Goal: Task Accomplishment & Management: Manage account settings

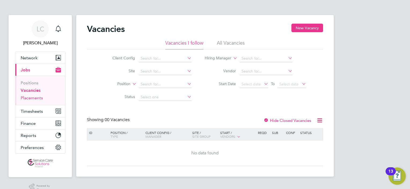
drag, startPoint x: 35, startPoint y: 101, endPoint x: 35, endPoint y: 97, distance: 3.5
click at [35, 100] on ul "Positions Vacancies Placements" at bounding box center [40, 90] width 50 height 29
click at [35, 95] on link "Placements" at bounding box center [32, 97] width 22 height 5
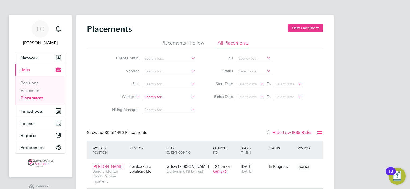
click at [156, 98] on input at bounding box center [168, 97] width 53 height 8
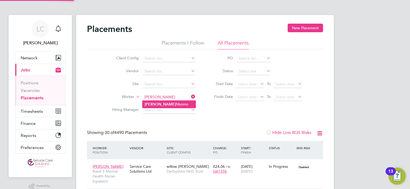
click at [166, 102] on li "Pius Nkomo" at bounding box center [168, 104] width 53 height 7
type input "[PERSON_NAME]"
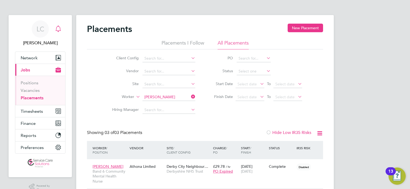
click at [53, 29] on div "Main navigation" at bounding box center [58, 29] width 11 height 11
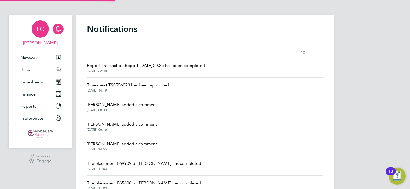
click at [46, 27] on div "LC" at bounding box center [40, 28] width 17 height 17
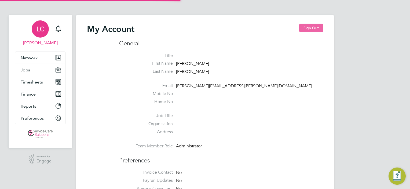
click at [306, 30] on button "Sign Out" at bounding box center [311, 28] width 24 height 9
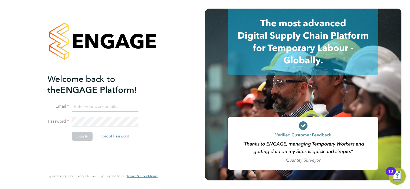
click at [103, 103] on input at bounding box center [105, 107] width 66 height 10
type input "D"
click at [91, 105] on input "derbynhs@servicecare.org.uk" at bounding box center [105, 107] width 66 height 10
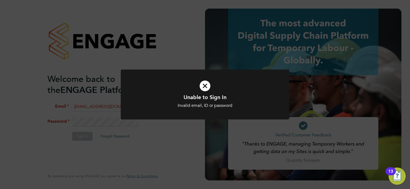
click at [184, 60] on div "Unable to Sign In Invalid email, ID or password Cancel Okay" at bounding box center [205, 94] width 410 height 189
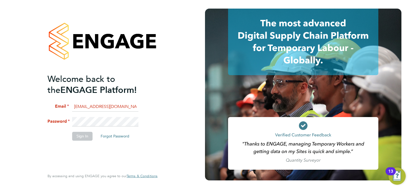
drag, startPoint x: 105, startPoint y: 103, endPoint x: 125, endPoint y: 104, distance: 19.3
click at [106, 103] on input "derbymv@servicecare.org.uk" at bounding box center [105, 107] width 66 height 10
drag, startPoint x: 73, startPoint y: 105, endPoint x: 202, endPoint y: 102, distance: 128.2
click at [202, 102] on div "Welcome back to the ENGAGE Platform! Email derbymv@servicecare.org.uk Password …" at bounding box center [102, 94] width 205 height 189
type input "lee.clayton@servicecare.org.uk"
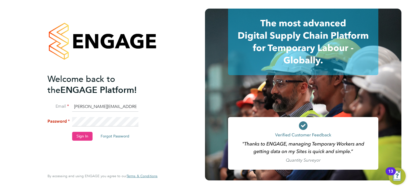
click at [18, 120] on div "Welcome back to the ENGAGE Platform! Email lee.clayton@servicecare.org.uk Passw…" at bounding box center [102, 94] width 205 height 189
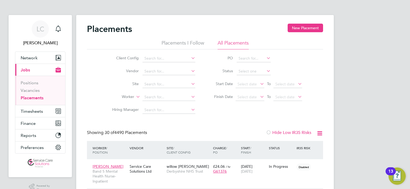
click at [153, 93] on li "Worker" at bounding box center [151, 97] width 101 height 13
click at [155, 96] on input at bounding box center [168, 97] width 53 height 8
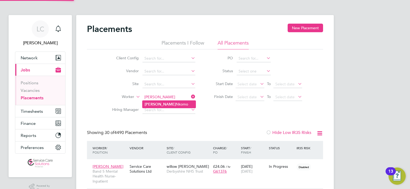
click at [165, 102] on li "Pius Nkomo" at bounding box center [168, 104] width 53 height 7
type input "[PERSON_NAME]"
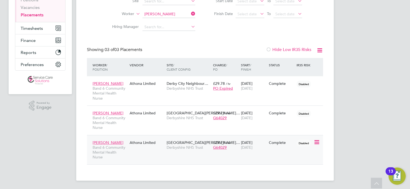
click at [242, 154] on div "Pius Nkomo Band 6 Community Mental Health Nurse Athona Limited South Derbyshire…" at bounding box center [205, 149] width 236 height 29
click at [148, 143] on div "Athona Limited" at bounding box center [146, 142] width 37 height 10
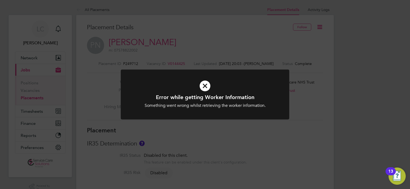
click at [269, 38] on div "Error while getting Worker Information Something went wrong whilst retrieving t…" at bounding box center [205, 94] width 410 height 189
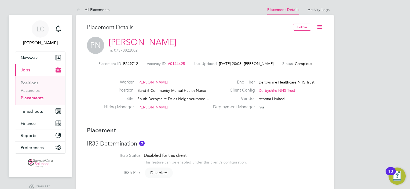
click at [317, 29] on icon at bounding box center [319, 27] width 7 height 7
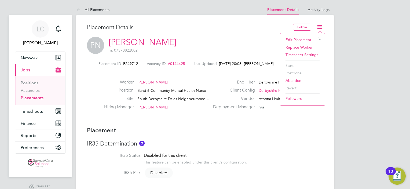
drag, startPoint x: 301, startPoint y: 39, endPoint x: 297, endPoint y: 43, distance: 5.5
click at [301, 38] on li "Edit Placement e" at bounding box center [302, 40] width 39 height 8
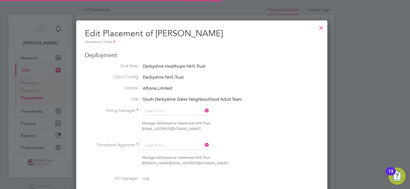
type input "[PERSON_NAME]"
type input "[DATE]"
type input "08:00"
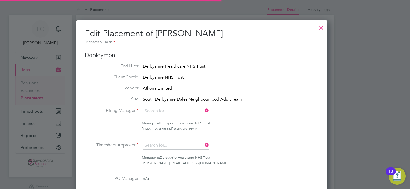
type input "18:00"
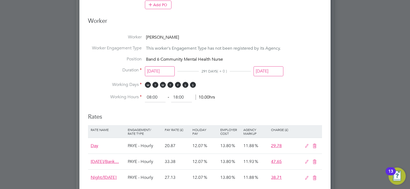
click at [264, 68] on input "[DATE]" at bounding box center [268, 71] width 30 height 10
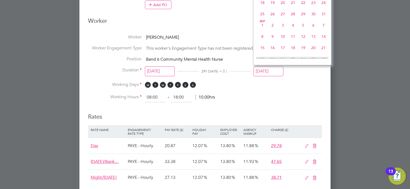
click at [323, 19] on span "31" at bounding box center [323, 14] width 10 height 10
type input "[DATE]"
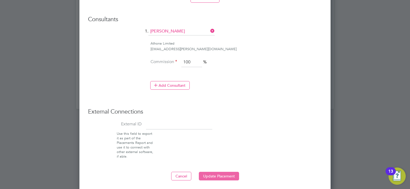
click at [221, 176] on button "Update Placement" at bounding box center [219, 176] width 40 height 9
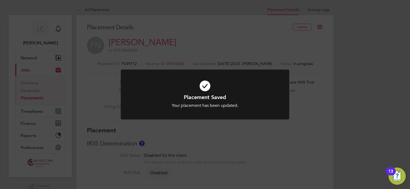
click at [255, 35] on div "Placement Saved Your placement has been updated. Cancel Okay" at bounding box center [205, 94] width 410 height 189
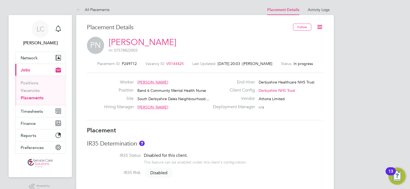
click at [318, 29] on icon at bounding box center [319, 27] width 7 height 7
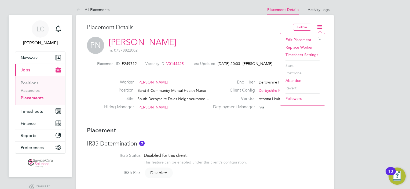
drag, startPoint x: 295, startPoint y: 38, endPoint x: 263, endPoint y: 72, distance: 46.1
click at [295, 39] on li "Edit Placement e" at bounding box center [302, 40] width 39 height 8
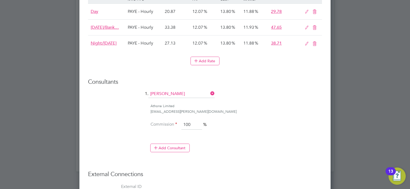
click at [209, 91] on icon at bounding box center [209, 94] width 0 height 8
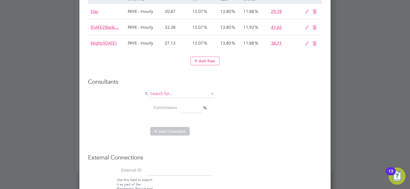
click at [178, 94] on input at bounding box center [181, 94] width 66 height 8
type input "[PERSON_NAME]"
click at [264, 78] on h3 "Consultants" at bounding box center [205, 82] width 234 height 8
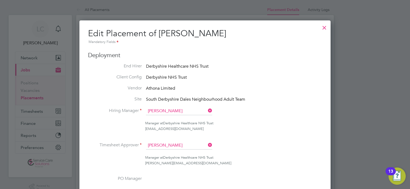
click at [325, 26] on div at bounding box center [324, 26] width 10 height 10
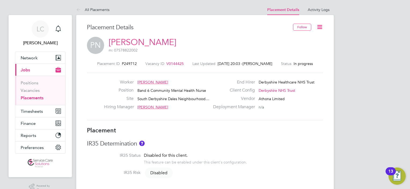
click at [38, 97] on link "Placements" at bounding box center [32, 97] width 23 height 5
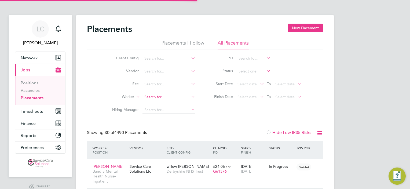
click at [153, 97] on input at bounding box center [168, 97] width 53 height 8
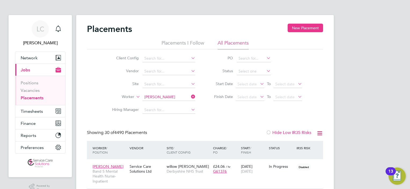
click at [158, 113] on li "[PERSON_NAME]" at bounding box center [173, 111] width 62 height 7
type input "[PERSON_NAME]"
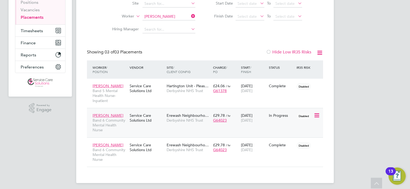
click at [249, 116] on div "[DATE] [DATE]" at bounding box center [253, 117] width 28 height 15
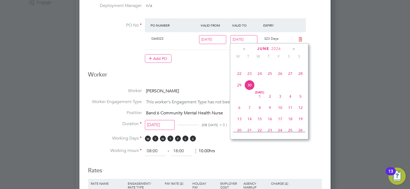
click at [242, 39] on input "30 Jun 2026" at bounding box center [243, 39] width 27 height 9
click at [326, 53] on div "Edit Placement of Heather Schoeman Mandatory Fields Deployment End Hirer Derbys…" at bounding box center [204, 140] width 251 height 614
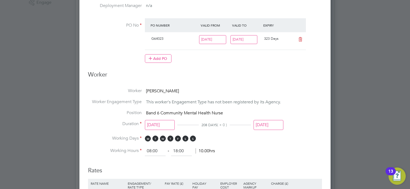
click at [278, 121] on input "[DATE]" at bounding box center [268, 125] width 30 height 10
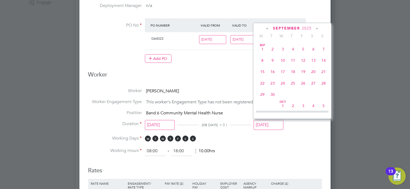
click at [323, 43] on span "31" at bounding box center [323, 38] width 10 height 10
type input "[DATE]"
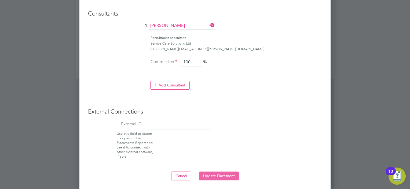
click at [220, 174] on button "Update Placement" at bounding box center [219, 175] width 40 height 9
